Goal: Information Seeking & Learning: Learn about a topic

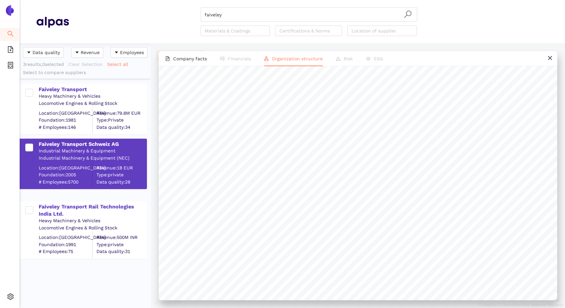
scroll to position [260, 126]
click at [352, 303] on div "Company facts Financials Organization structure Risk ESG" at bounding box center [358, 175] width 414 height 265
click at [143, 248] on div "Data quality Revenue Employees 3 results, 0 selected Clear Selection Select all…" at bounding box center [292, 175] width 545 height 265
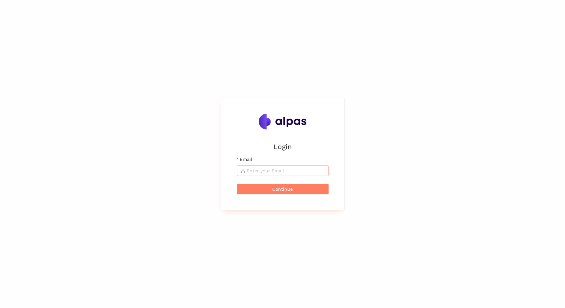
click at [264, 166] on span at bounding box center [283, 170] width 92 height 10
type input "jessica.kummer@sbb.ch"
click at [237, 184] on button "Continue" at bounding box center [283, 189] width 92 height 10
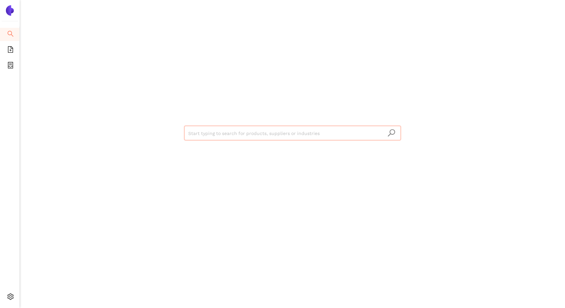
click at [244, 135] on input "search" at bounding box center [292, 133] width 208 height 14
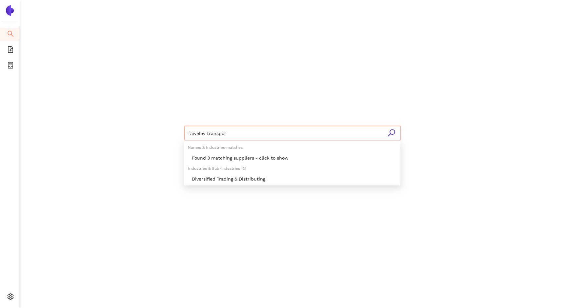
type input "faiveley transport"
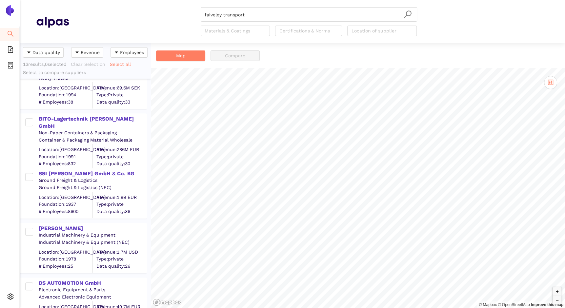
scroll to position [328, 0]
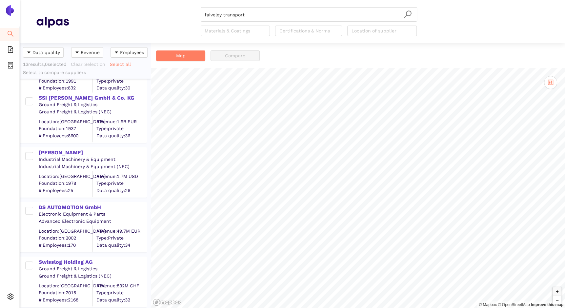
click at [556, 301] on button "Zoom out" at bounding box center [556, 300] width 9 height 9
click at [242, 13] on input "faiveley transport" at bounding box center [308, 15] width 208 height 14
click at [408, 14] on icon "search" at bounding box center [407, 14] width 8 height 8
drag, startPoint x: 254, startPoint y: 16, endPoint x: 193, endPoint y: 15, distance: 61.3
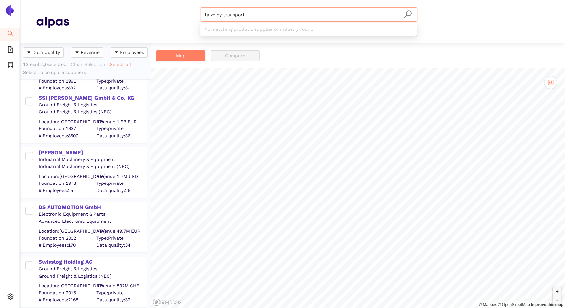
click at [193, 15] on div "faiveley transport Materials & Coatings Certifications & Norms Location of supp…" at bounding box center [308, 21] width 479 height 29
drag, startPoint x: 250, startPoint y: 12, endPoint x: 176, endPoint y: 12, distance: 74.4
click at [176, 12] on div "faiveley transport Materials & Coatings Certifications & Norms Location of supp…" at bounding box center [308, 21] width 479 height 29
click at [238, 38] on div "Found 3 matching suppliers - click to show" at bounding box center [310, 39] width 204 height 7
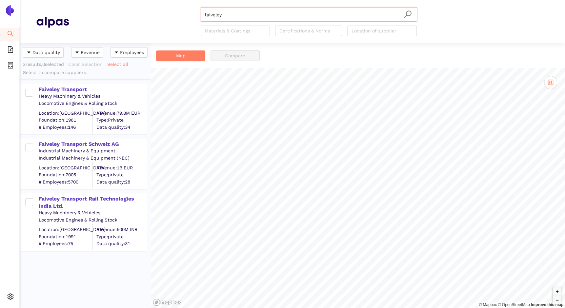
scroll to position [260, 126]
click at [54, 89] on div "Faiveley Transport" at bounding box center [92, 89] width 107 height 7
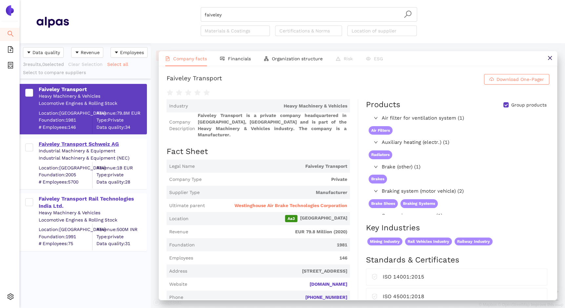
click at [68, 144] on div "Faiveley Transport Schweiz AG" at bounding box center [92, 144] width 107 height 7
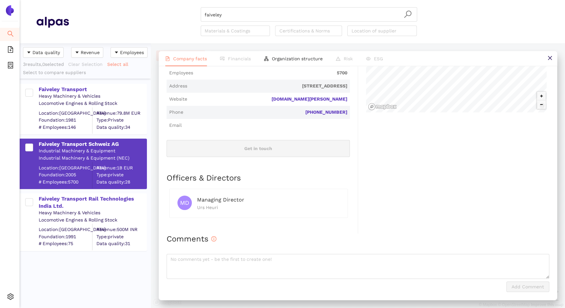
scroll to position [34, 0]
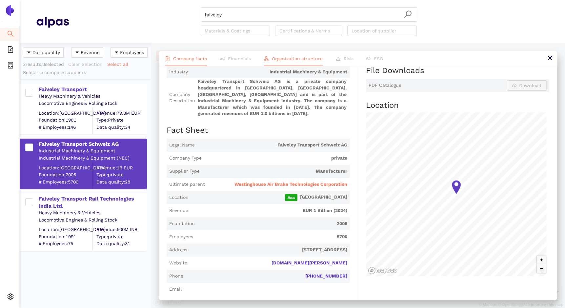
click at [286, 61] on span "Organization structure" at bounding box center [297, 58] width 51 height 5
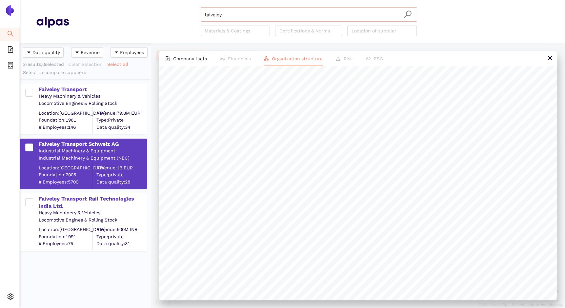
drag, startPoint x: 228, startPoint y: 18, endPoint x: 232, endPoint y: 13, distance: 6.0
click at [228, 18] on input "faiveley" at bounding box center [308, 15] width 208 height 14
drag, startPoint x: 232, startPoint y: 13, endPoint x: 194, endPoint y: 16, distance: 38.1
click at [194, 16] on div "faiveley Materials & Coatings Certifications & Norms Location of supplier" at bounding box center [308, 21] width 479 height 29
type input "becorit"
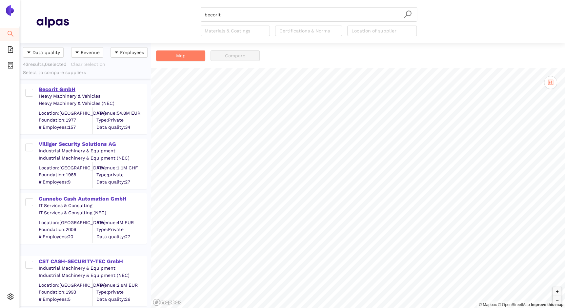
click at [56, 91] on div "Becorit GmbH" at bounding box center [92, 89] width 107 height 7
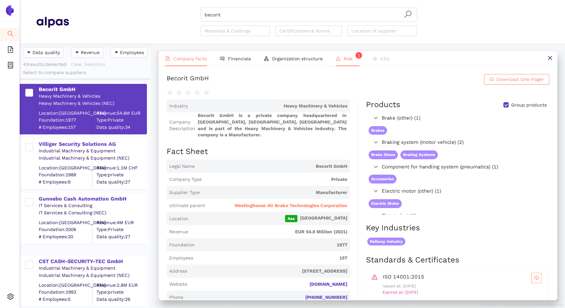
click at [348, 58] on span "Risk 1" at bounding box center [351, 58] width 16 height 5
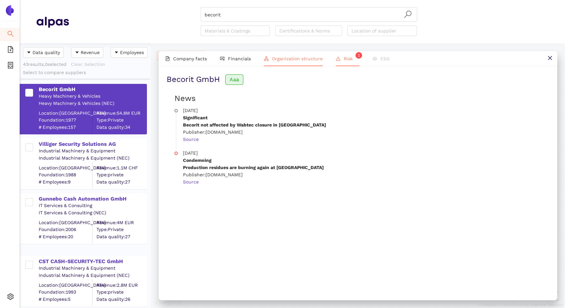
click at [277, 61] on span "Organization structure" at bounding box center [297, 58] width 51 height 5
